Goal: Transaction & Acquisition: Book appointment/travel/reservation

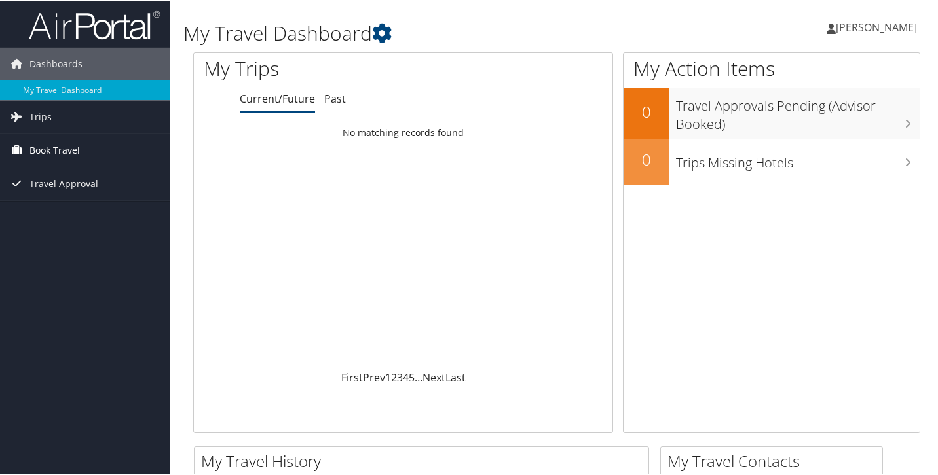
click at [69, 146] on span "Book Travel" at bounding box center [54, 149] width 50 height 33
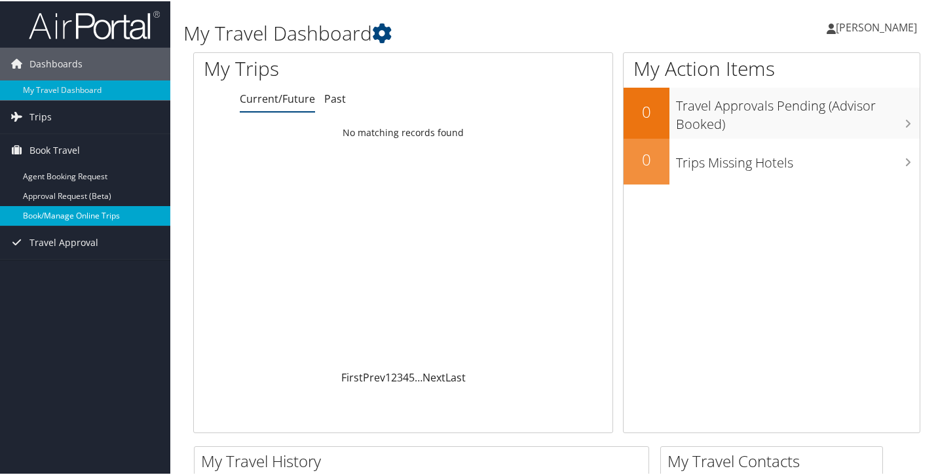
click at [68, 217] on link "Book/Manage Online Trips" at bounding box center [85, 215] width 170 height 20
